Goal: Check status: Check status

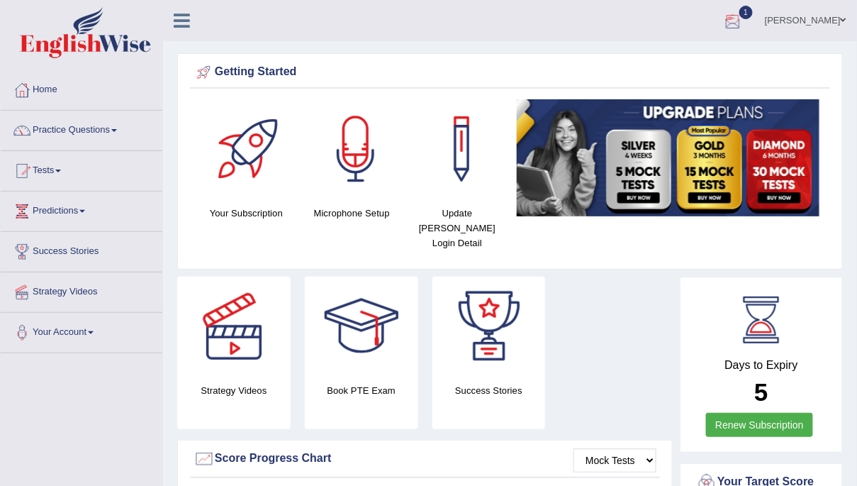
click at [744, 21] on div at bounding box center [733, 21] width 21 height 21
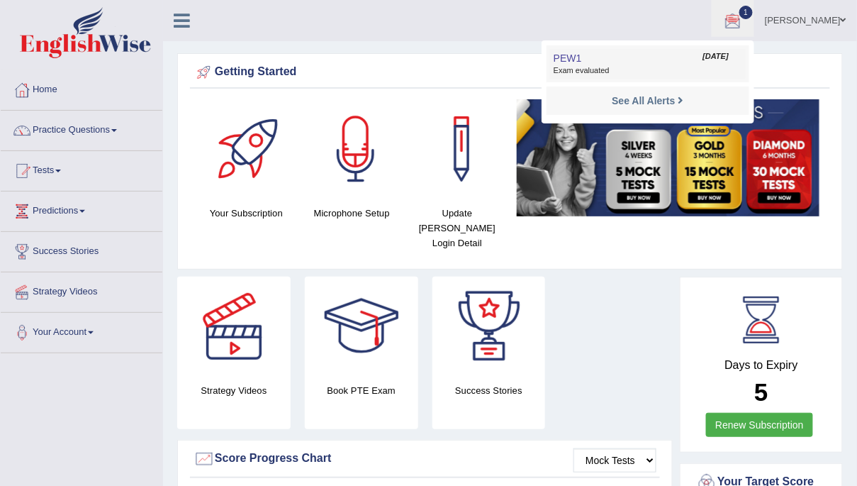
click at [657, 57] on link "PEW1 Sep 29, 2025 Exam evaluated" at bounding box center [648, 64] width 196 height 30
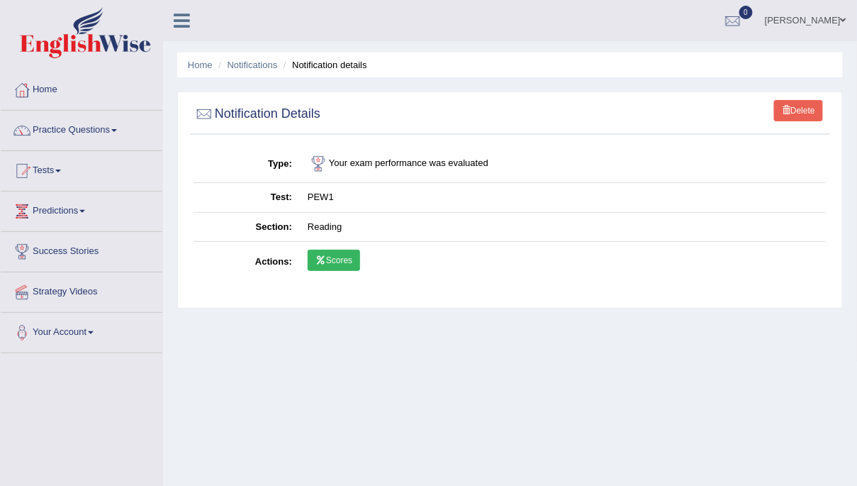
click at [337, 255] on link "Scores" at bounding box center [334, 260] width 52 height 21
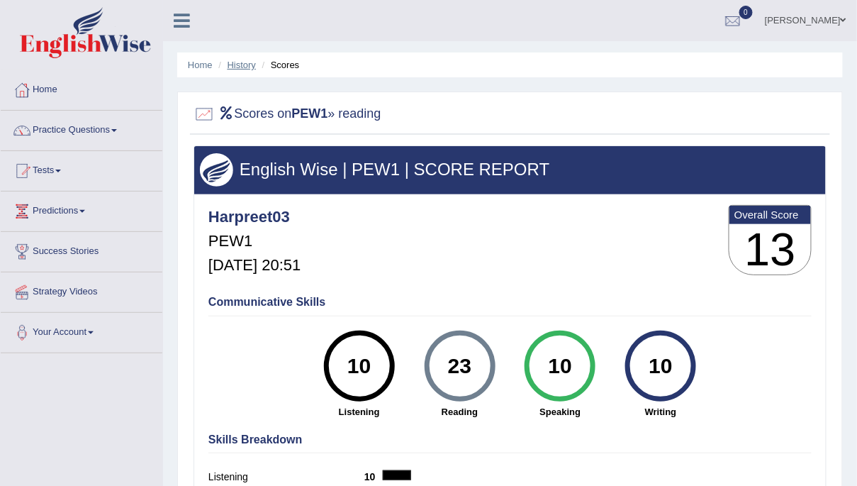
click at [241, 60] on link "History" at bounding box center [242, 65] width 28 height 11
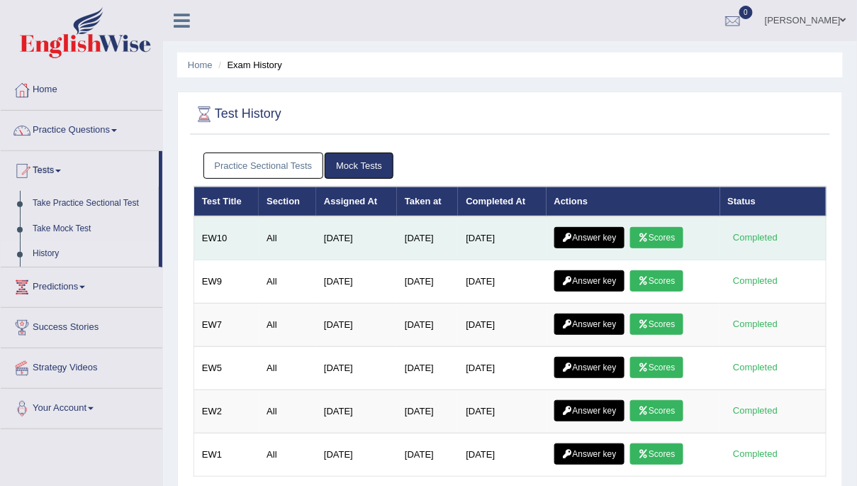
click at [664, 241] on link "Scores" at bounding box center [656, 237] width 52 height 21
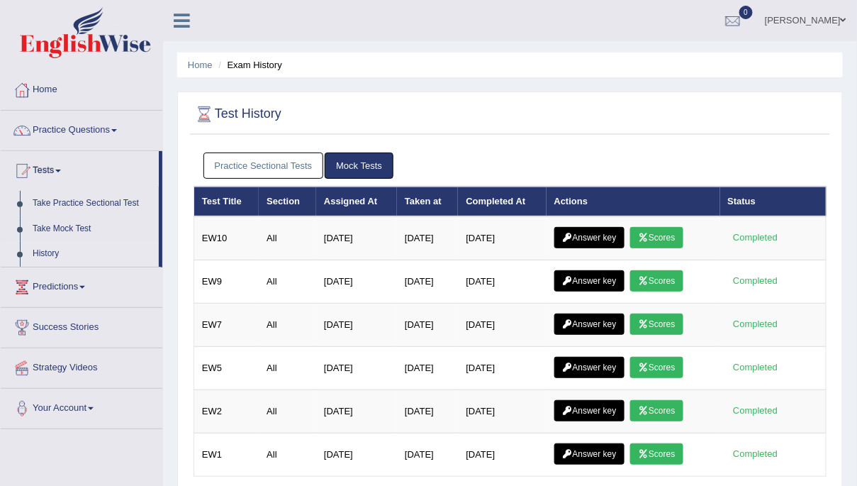
click at [306, 171] on link "Practice Sectional Tests" at bounding box center [263, 165] width 121 height 26
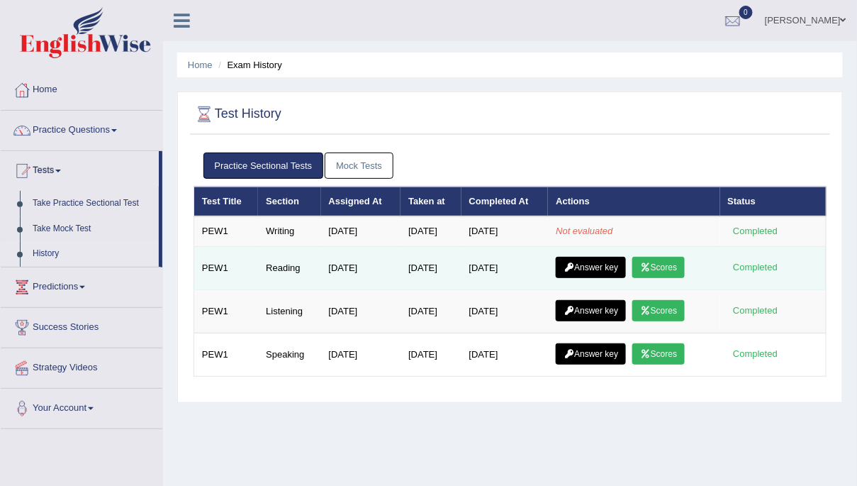
click at [608, 268] on link "Answer key" at bounding box center [591, 267] width 70 height 21
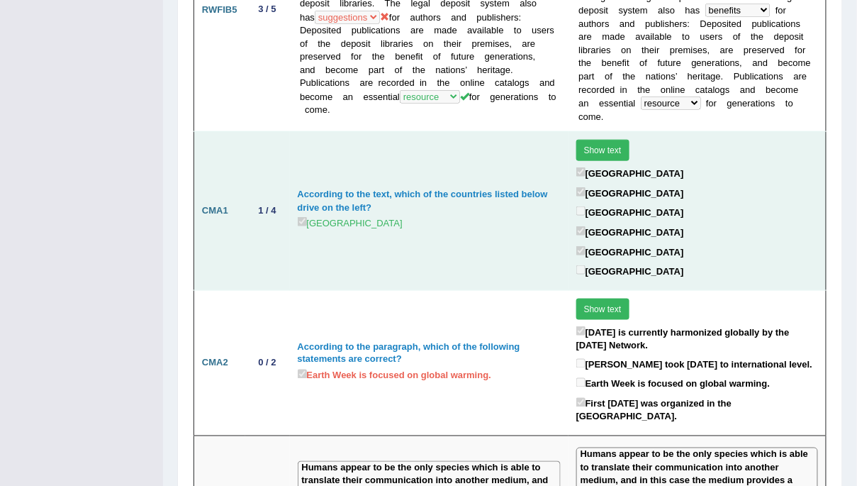
scroll to position [1772, 0]
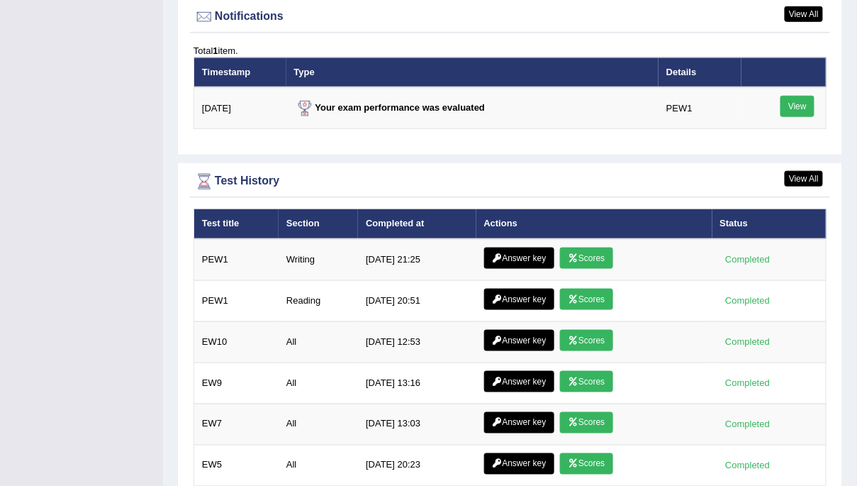
scroll to position [1744, 0]
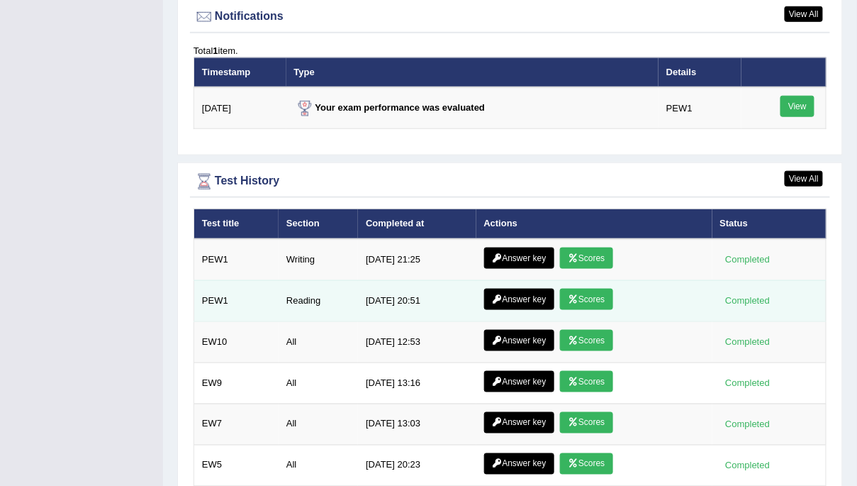
click at [524, 289] on link "Answer key" at bounding box center [519, 299] width 70 height 21
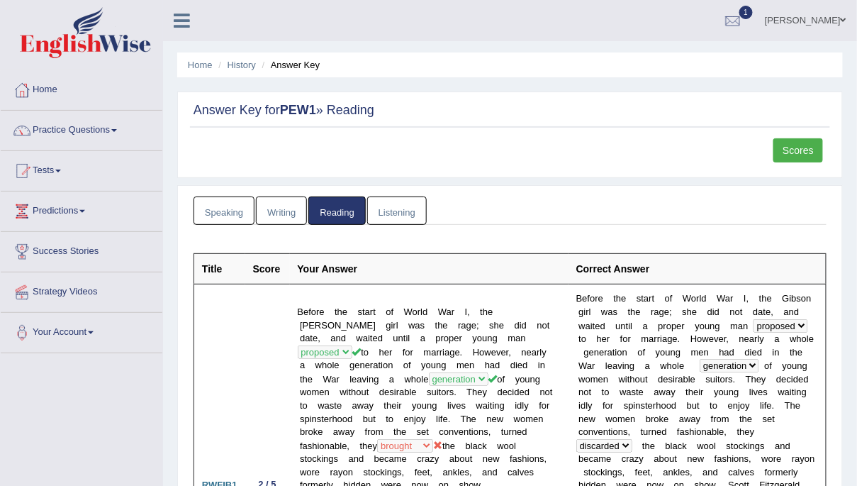
click at [791, 151] on link "Scores" at bounding box center [799, 150] width 50 height 24
click at [744, 18] on div at bounding box center [733, 21] width 21 height 21
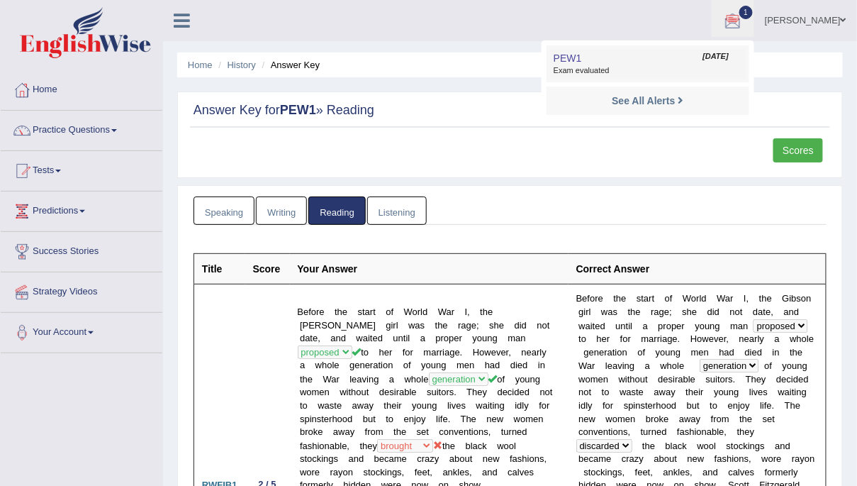
click at [682, 74] on span "Exam evaluated" at bounding box center [648, 70] width 189 height 11
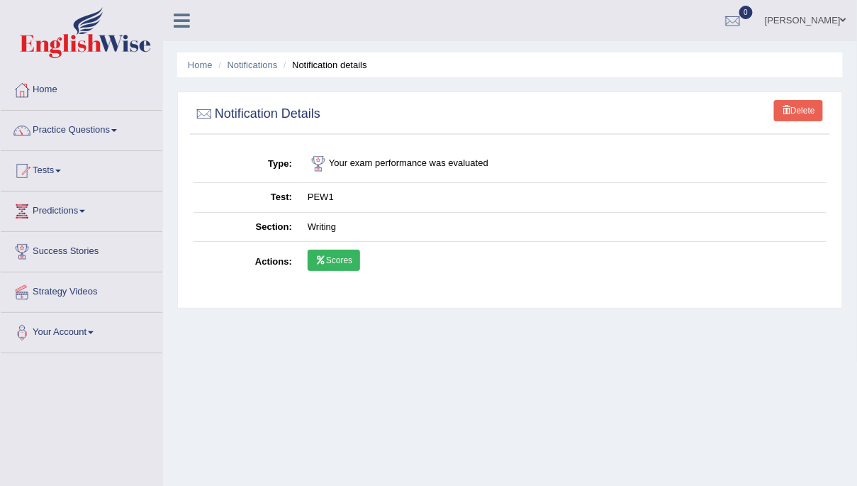
click at [340, 257] on link "Scores" at bounding box center [334, 260] width 52 height 21
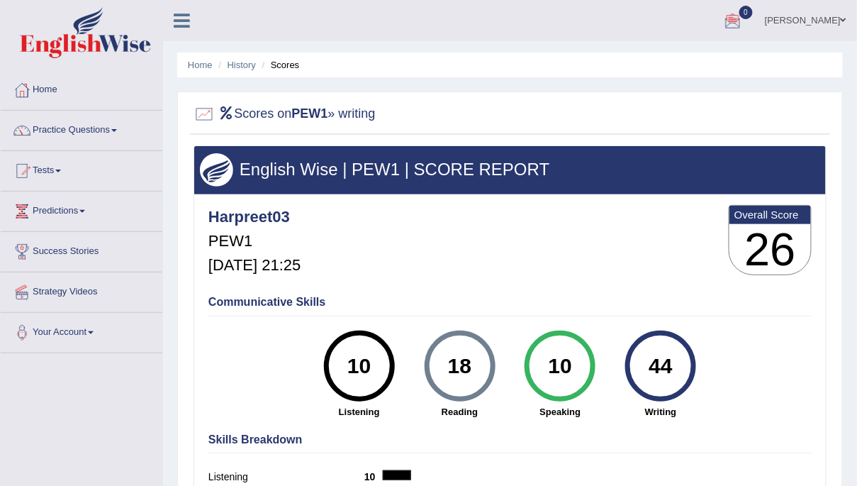
click at [289, 65] on li "Scores" at bounding box center [279, 64] width 41 height 13
click at [53, 89] on link "Home" at bounding box center [82, 87] width 162 height 35
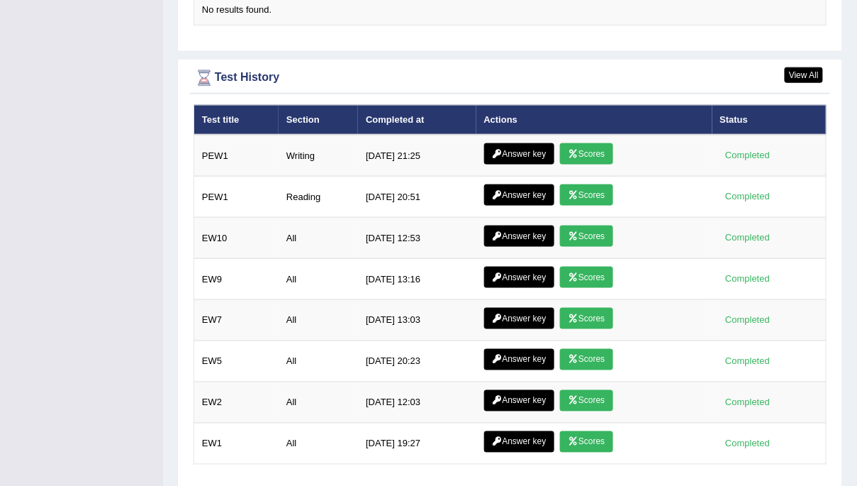
scroll to position [1853, 0]
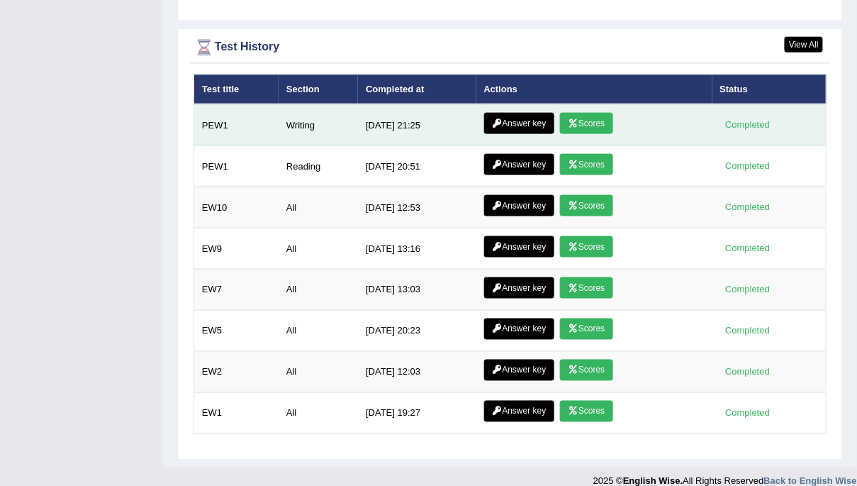
click at [516, 113] on link "Answer key" at bounding box center [519, 123] width 70 height 21
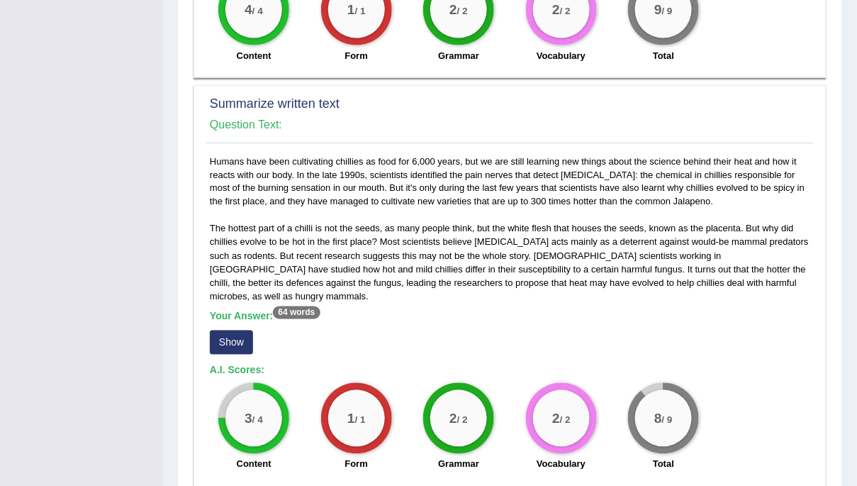
scroll to position [537, 0]
click at [233, 330] on button "Show" at bounding box center [231, 342] width 43 height 24
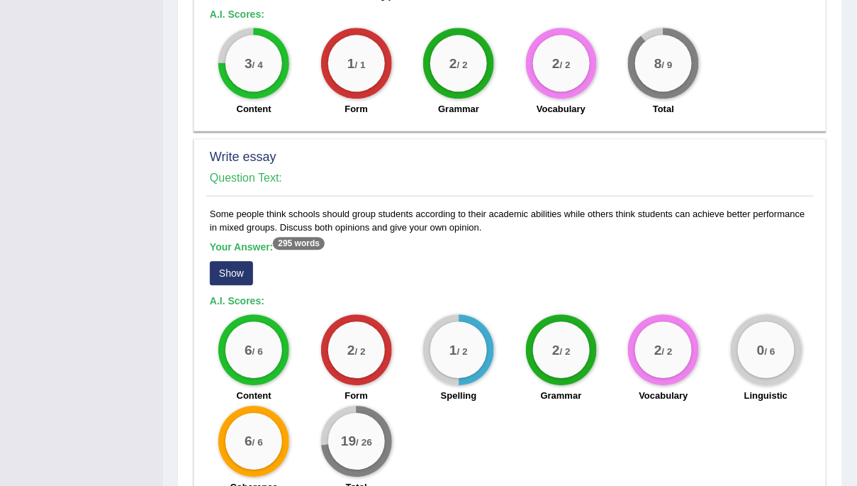
scroll to position [964, 0]
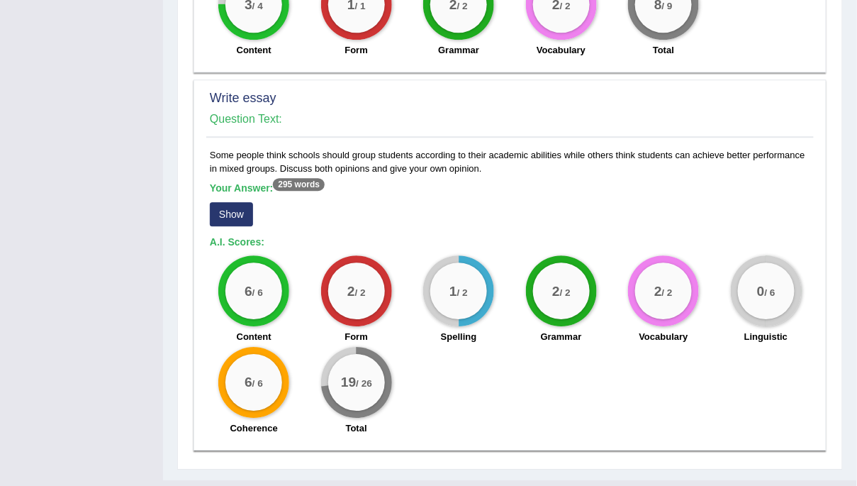
click at [223, 202] on button "Show" at bounding box center [231, 214] width 43 height 24
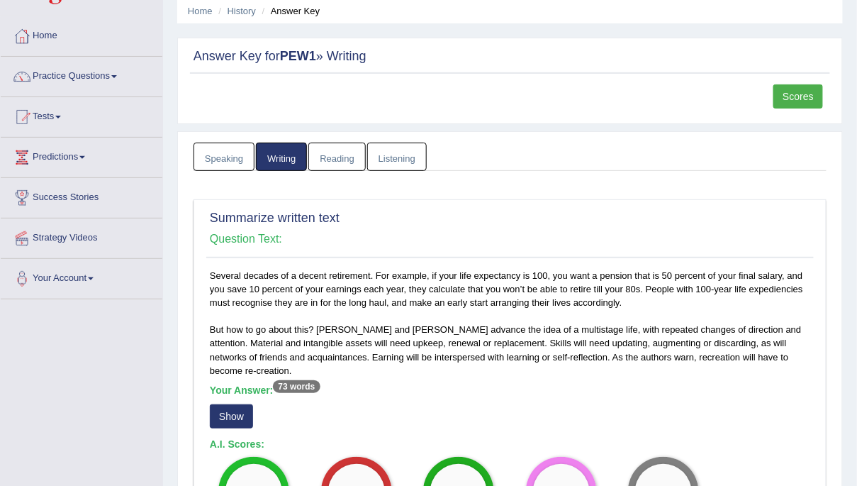
scroll to position [0, 0]
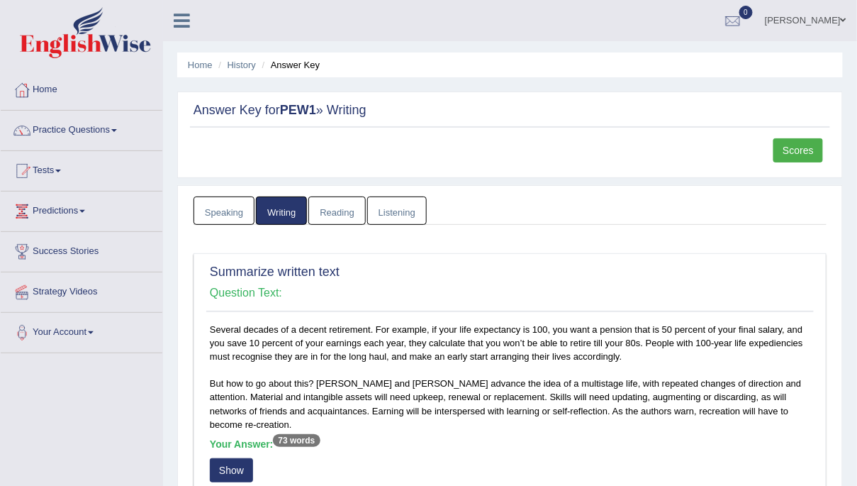
click at [332, 214] on link "Reading" at bounding box center [336, 210] width 57 height 29
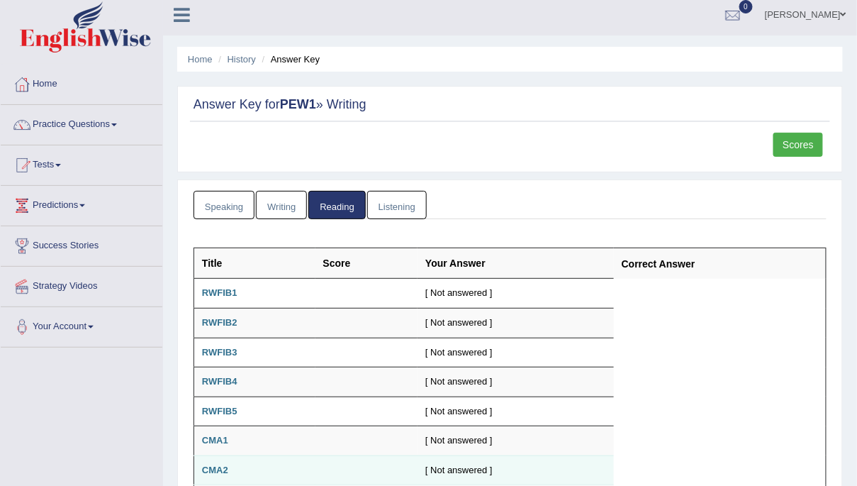
scroll to position [3, 0]
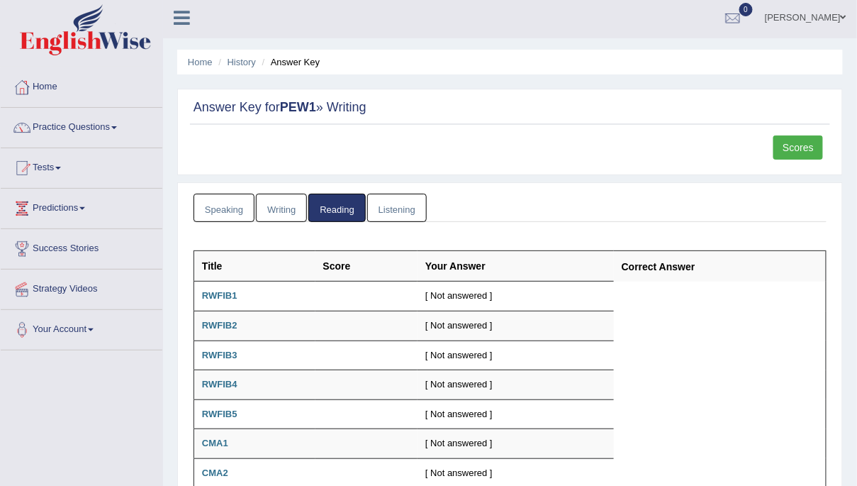
click at [394, 216] on link "Listening" at bounding box center [397, 208] width 60 height 29
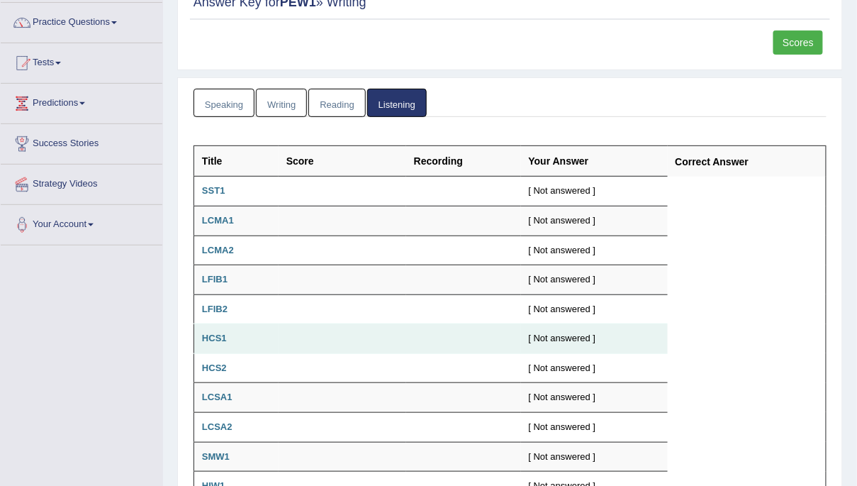
scroll to position [0, 0]
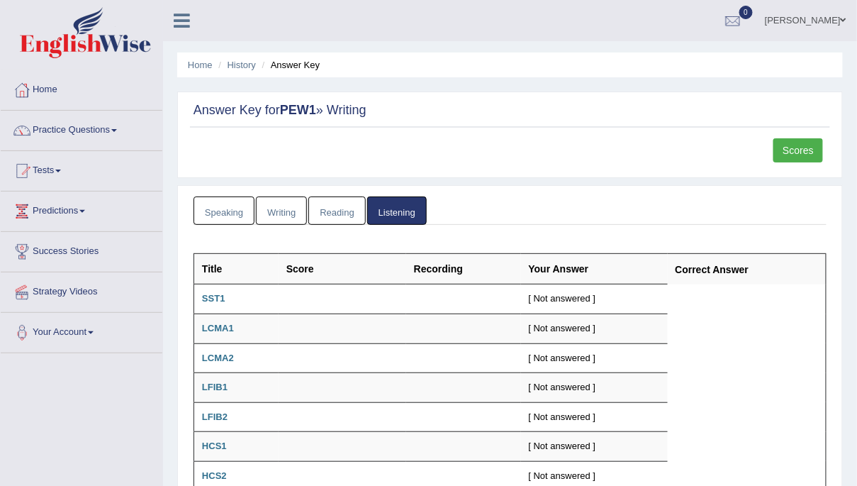
click at [234, 213] on link "Speaking" at bounding box center [224, 210] width 61 height 29
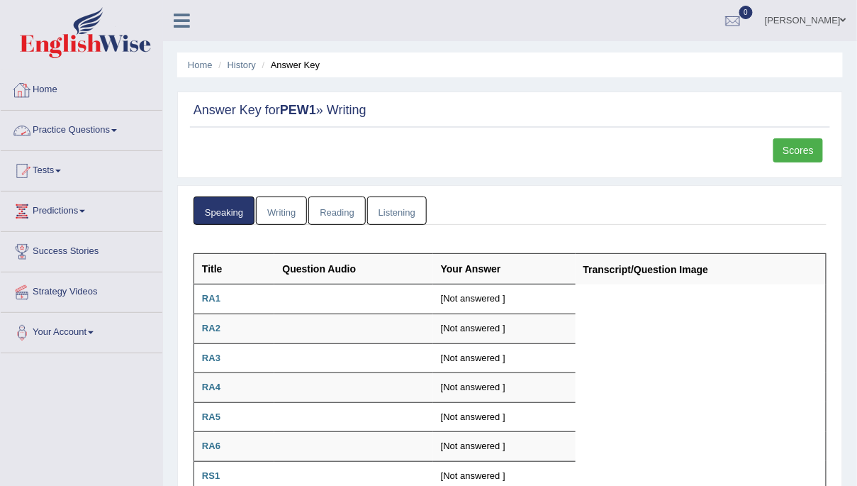
click at [41, 89] on link "Home" at bounding box center [82, 87] width 162 height 35
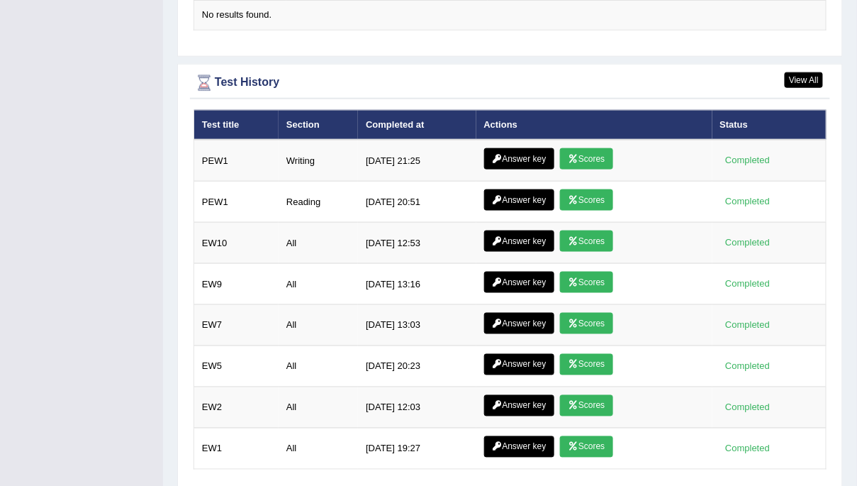
scroll to position [1820, 0]
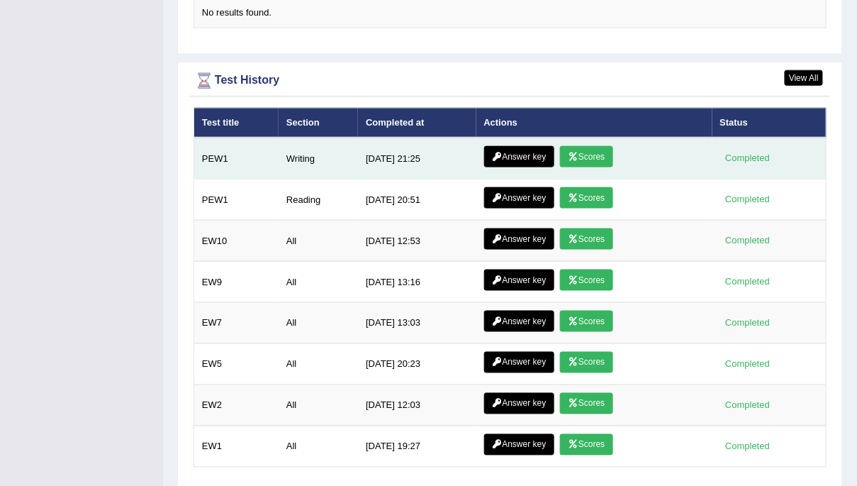
click at [578, 146] on link "Scores" at bounding box center [586, 156] width 52 height 21
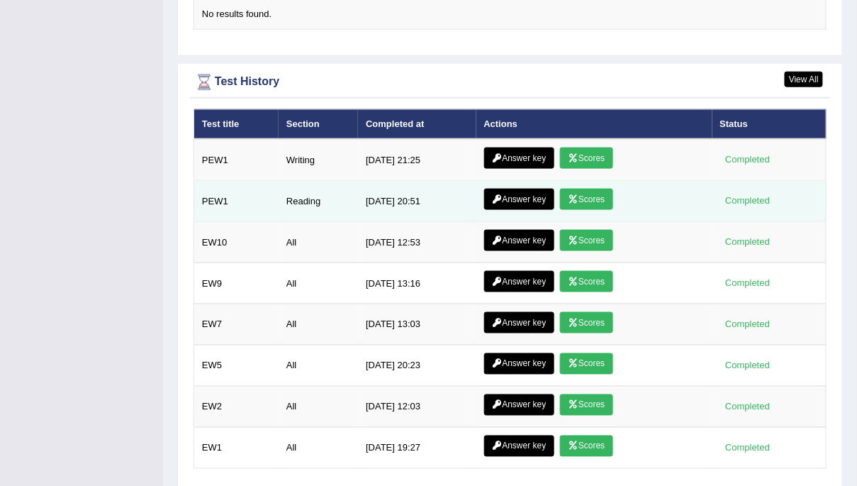
click at [584, 189] on link "Scores" at bounding box center [586, 199] width 52 height 21
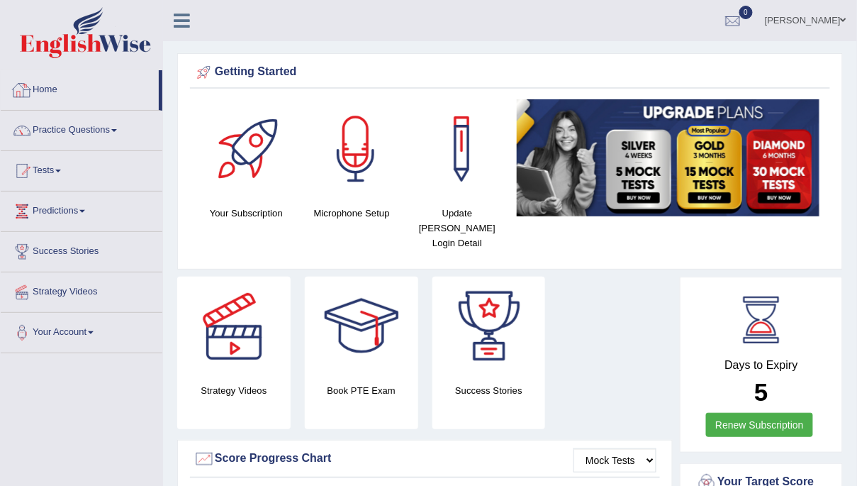
click at [48, 87] on link "Home" at bounding box center [80, 87] width 158 height 35
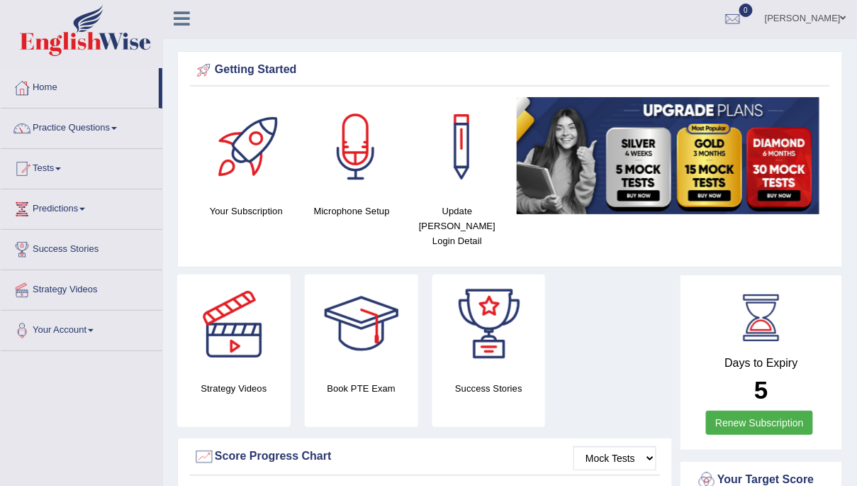
scroll to position [5, 0]
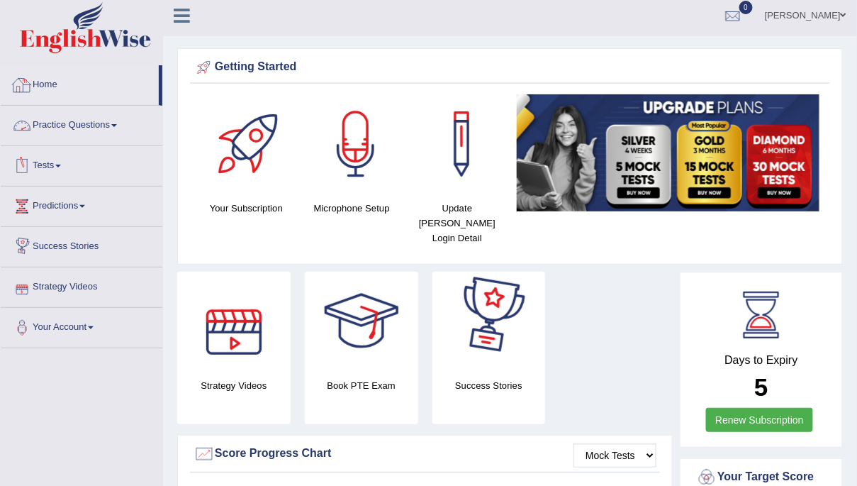
click at [40, 84] on link "Home" at bounding box center [80, 82] width 158 height 35
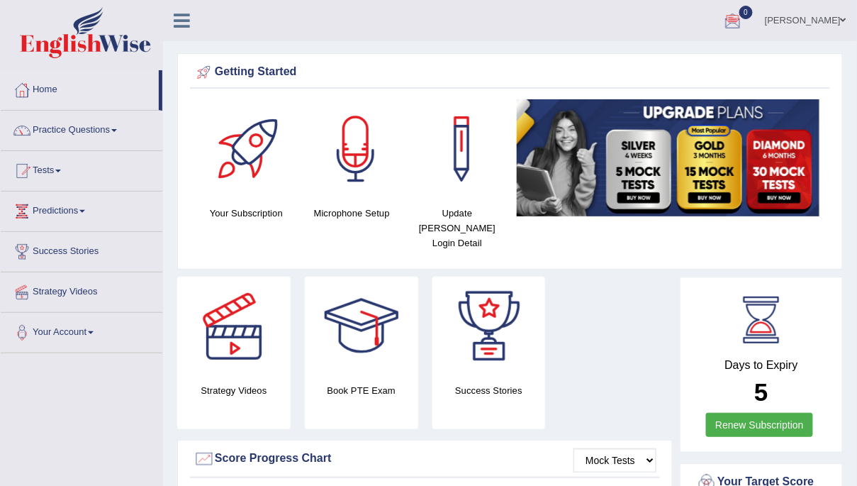
click at [744, 23] on div at bounding box center [733, 21] width 21 height 21
click at [649, 56] on strong "See All Alerts" at bounding box center [643, 59] width 63 height 11
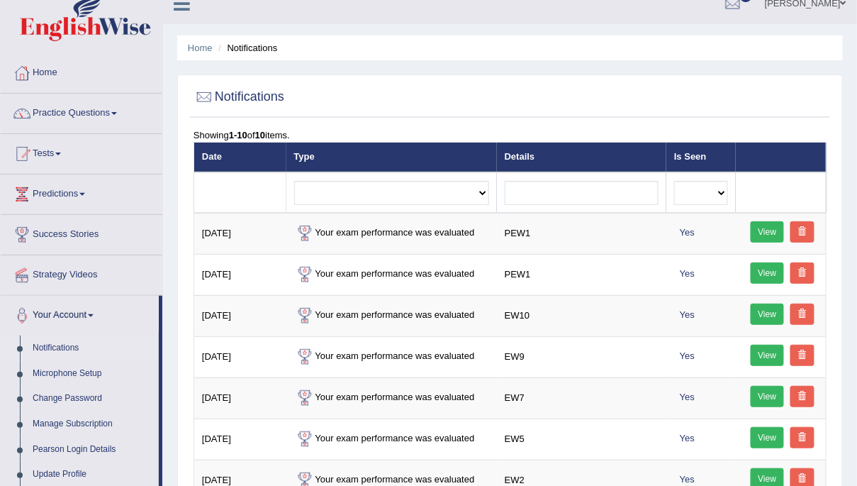
scroll to position [12, 0]
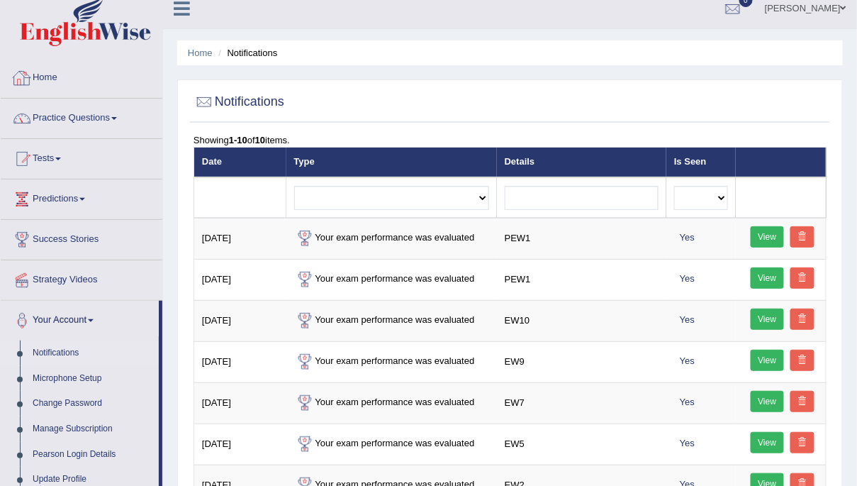
click at [55, 71] on link "Home" at bounding box center [82, 75] width 162 height 35
